Goal: Navigation & Orientation: Find specific page/section

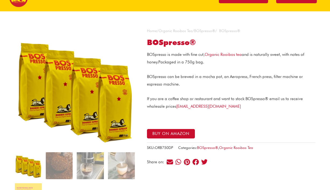
scroll to position [28, 0]
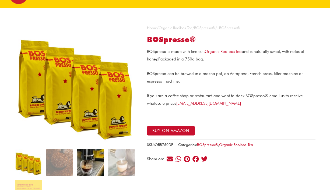
click at [89, 161] on img at bounding box center [90, 162] width 27 height 27
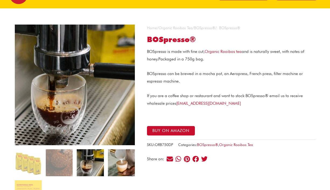
click at [115, 165] on img at bounding box center [121, 162] width 27 height 27
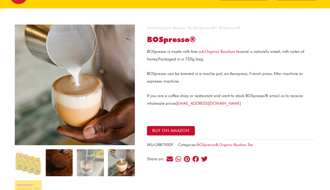
click at [63, 164] on img at bounding box center [59, 162] width 27 height 27
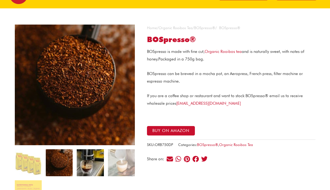
click at [95, 160] on img at bounding box center [90, 162] width 27 height 27
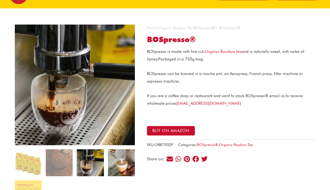
click at [119, 163] on img at bounding box center [121, 162] width 27 height 27
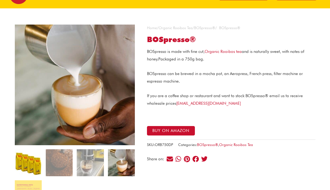
click at [37, 160] on img at bounding box center [28, 162] width 27 height 27
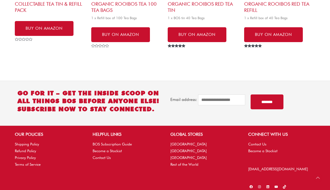
scroll to position [533, 0]
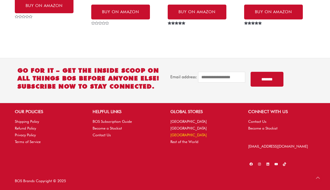
click at [190, 136] on link "[GEOGRAPHIC_DATA]" at bounding box center [189, 135] width 36 height 4
